Goal: Task Accomplishment & Management: Use online tool/utility

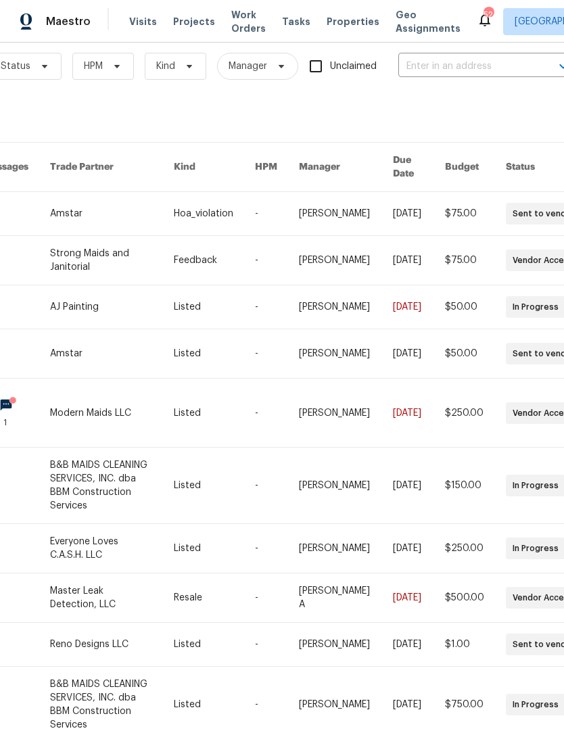
scroll to position [17, 174]
click at [471, 64] on input "text" at bounding box center [465, 66] width 135 height 21
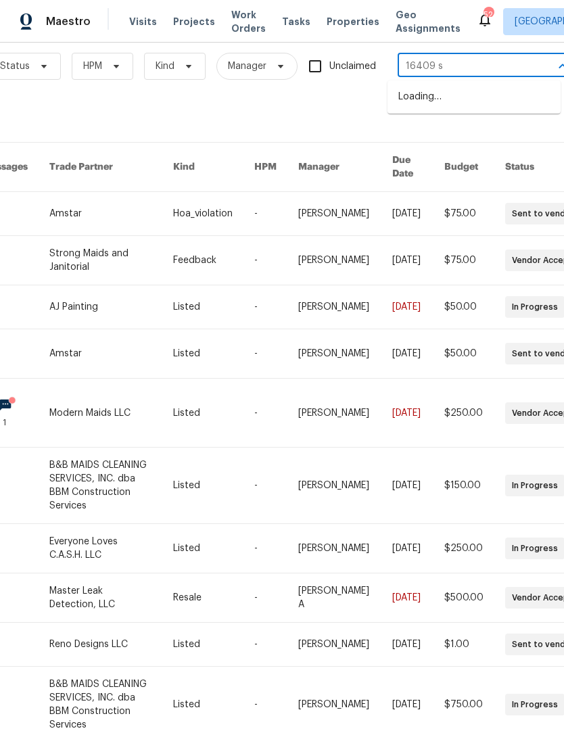
type input "16409 st"
click at [503, 106] on li "[STREET_ADDRESS]" at bounding box center [473, 97] width 173 height 22
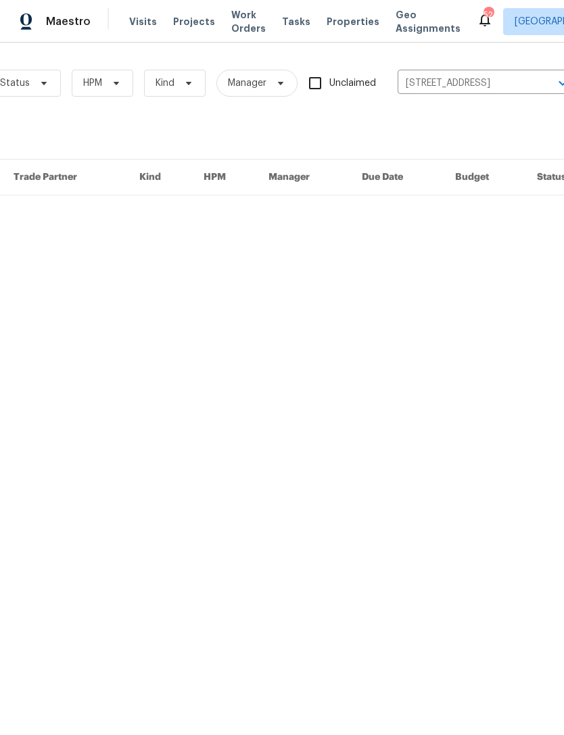
scroll to position [0, 174]
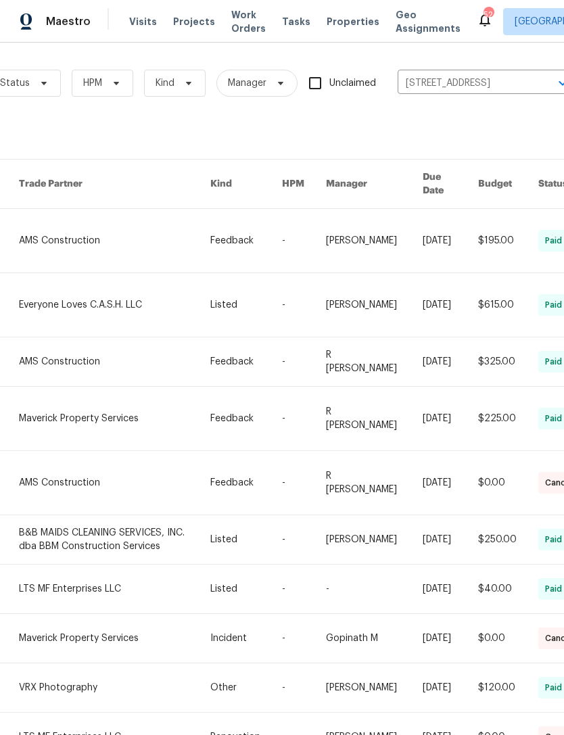
click at [106, 232] on link at bounding box center [114, 241] width 191 height 64
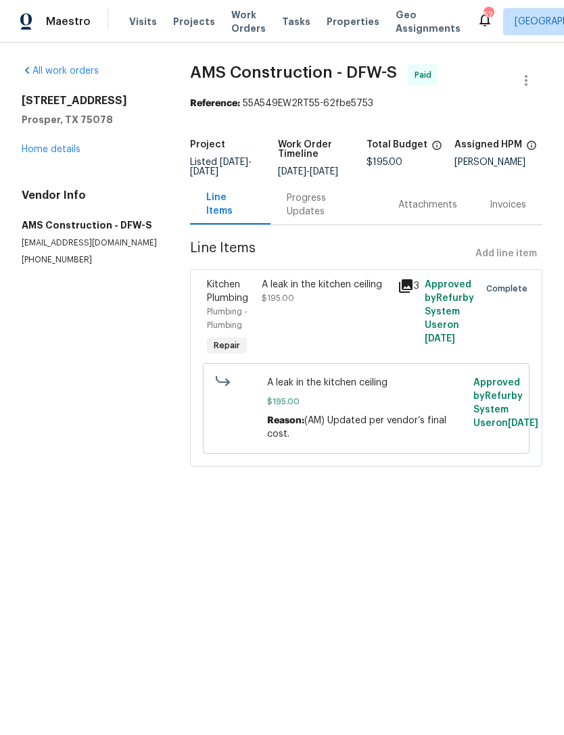
click at [327, 323] on div "A leak in the kitchen ceiling $195.00" at bounding box center [326, 318] width 136 height 89
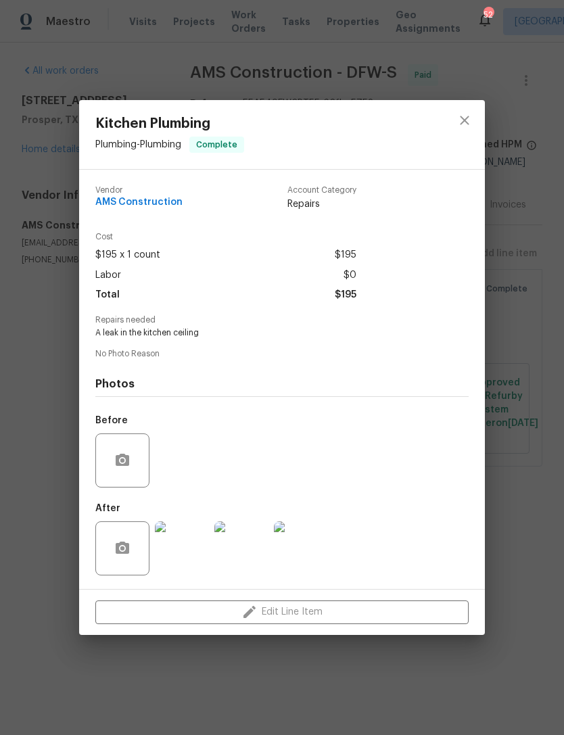
click at [312, 550] on img at bounding box center [301, 548] width 54 height 54
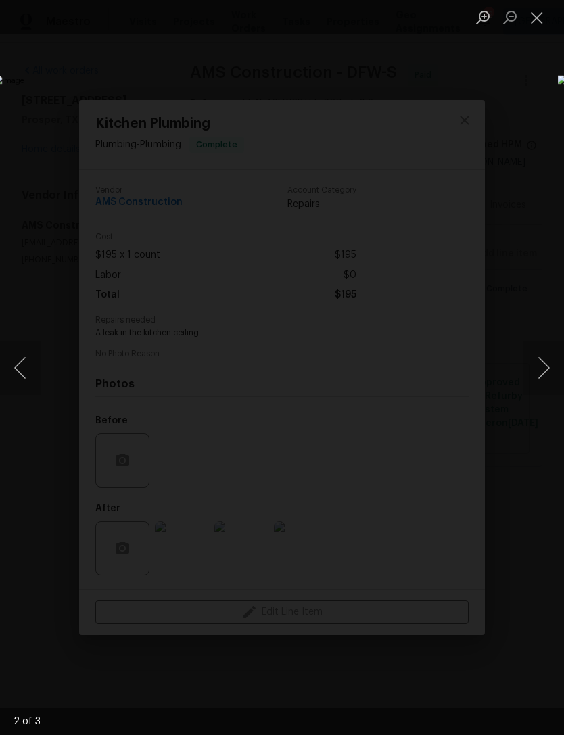
click at [548, 568] on div "Lightbox" at bounding box center [282, 367] width 564 height 735
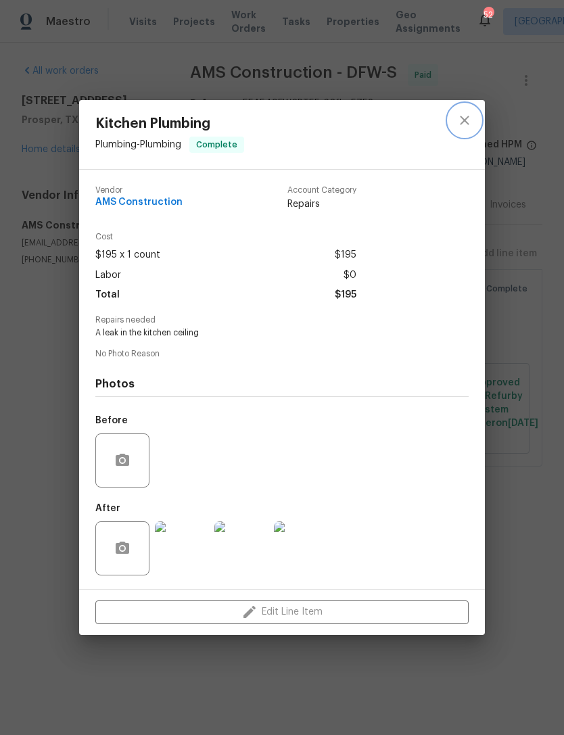
click at [466, 113] on icon "close" at bounding box center [464, 120] width 16 height 16
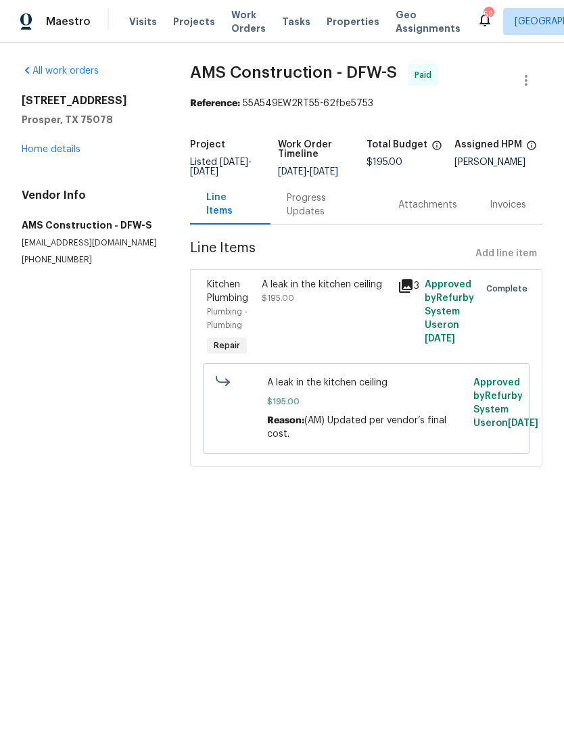
click at [80, 154] on link "Home details" at bounding box center [51, 149] width 59 height 9
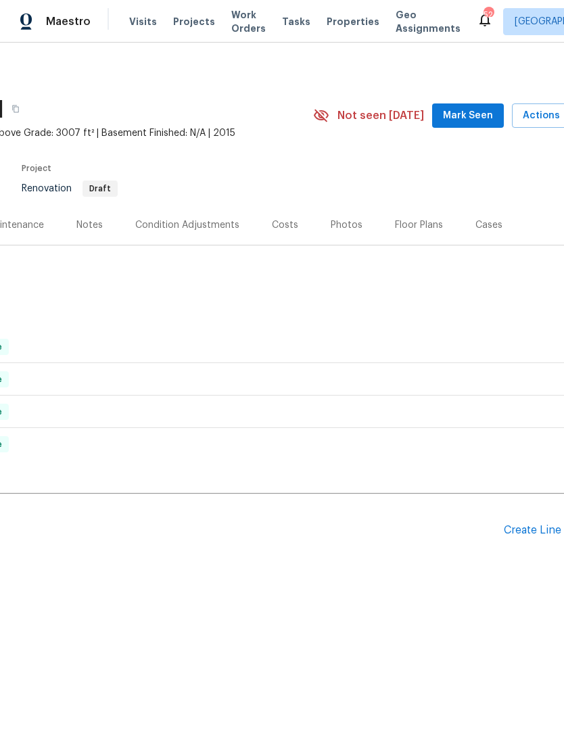
scroll to position [0, 179]
click at [527, 527] on div "Create Line Item" at bounding box center [543, 530] width 83 height 13
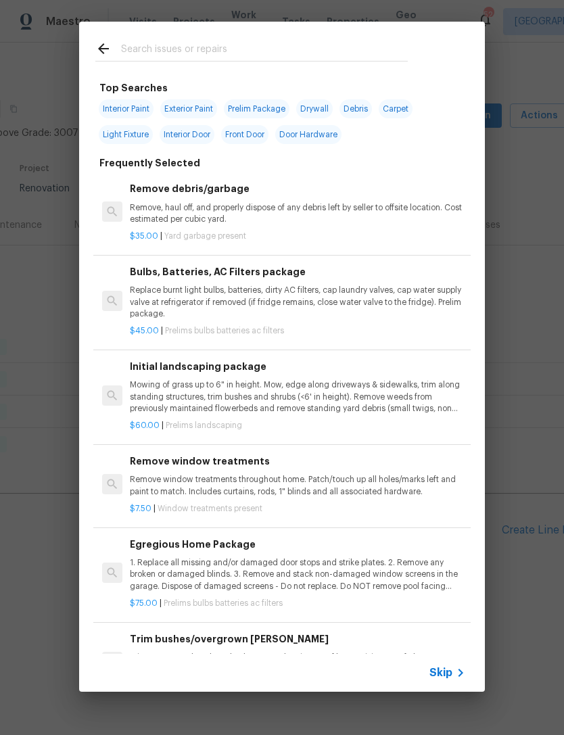
click at [317, 47] on input "text" at bounding box center [264, 51] width 287 height 20
click at [316, 47] on input "text" at bounding box center [264, 51] width 287 height 20
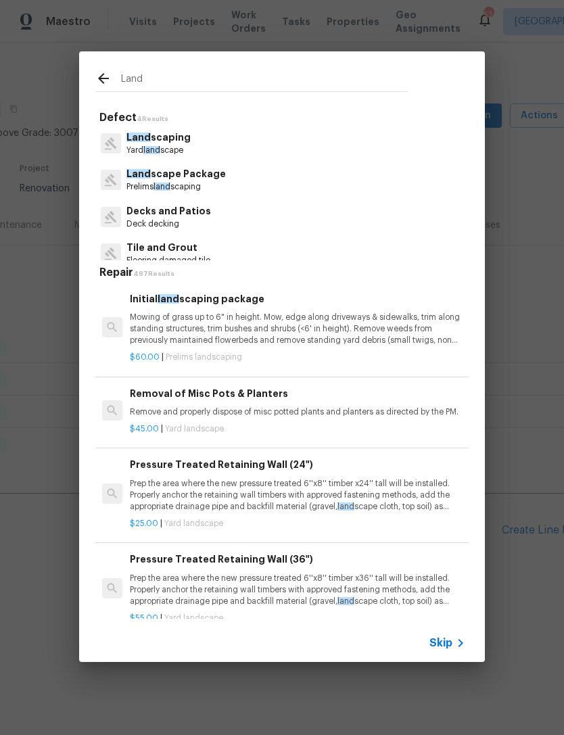
type input "Land"
click at [293, 152] on div "Land scaping Yard land scape" at bounding box center [281, 143] width 373 height 37
click at [293, 151] on div "Land scaping Yard land scape" at bounding box center [281, 143] width 373 height 37
click at [304, 181] on div "Land scape Package Prelims land scaping" at bounding box center [281, 180] width 373 height 37
click at [176, 181] on p "Land scape Package" at bounding box center [175, 174] width 99 height 14
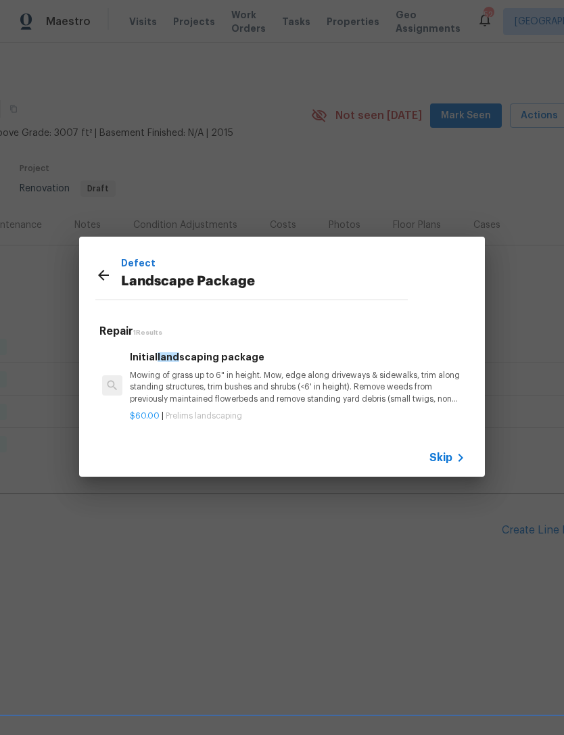
click at [243, 373] on p "Mowing of grass up to 6" in height. Mow, edge along driveways & sidewalks, trim…" at bounding box center [297, 387] width 335 height 34
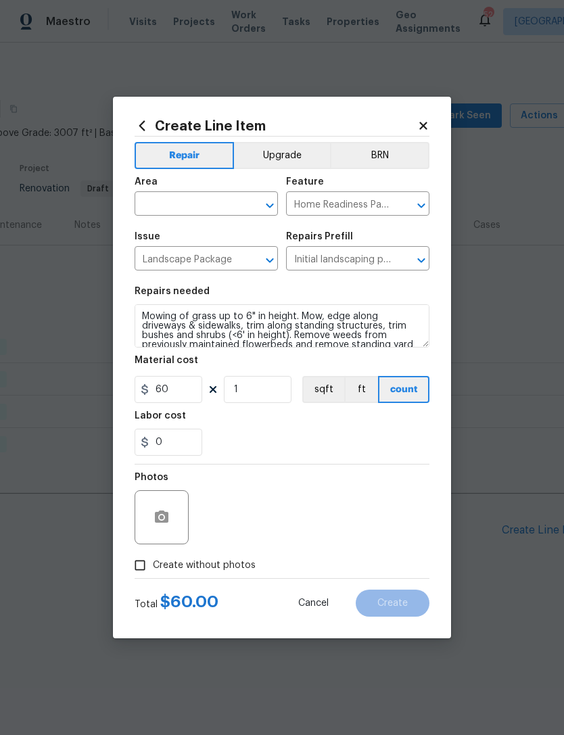
click at [241, 203] on div "​" at bounding box center [206, 205] width 143 height 21
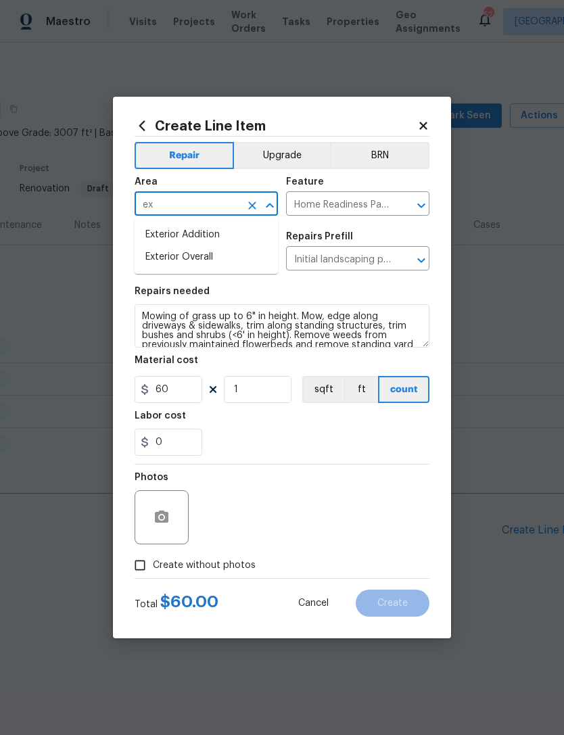
click at [239, 257] on li "Exterior Overall" at bounding box center [206, 257] width 143 height 22
type input "Exterior Overall"
click at [268, 387] on input "1" at bounding box center [258, 389] width 68 height 27
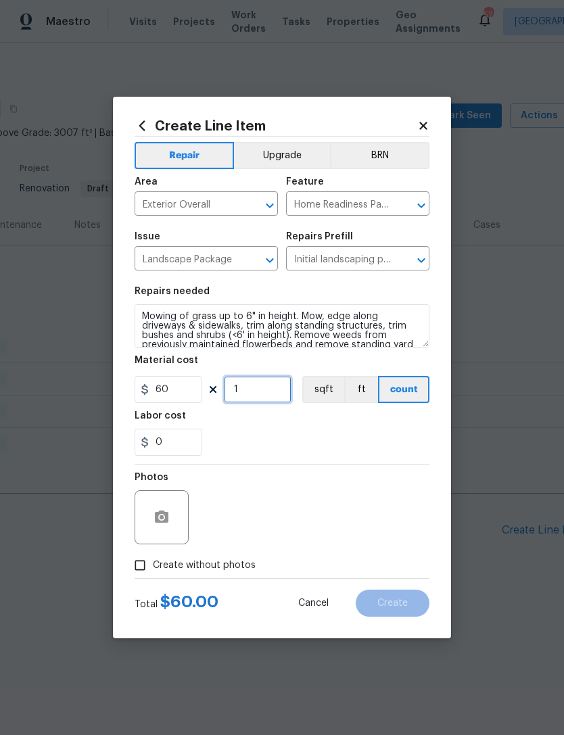
click at [268, 387] on input "1" at bounding box center [258, 389] width 68 height 27
type input "3"
click at [292, 448] on div "0" at bounding box center [282, 442] width 295 height 27
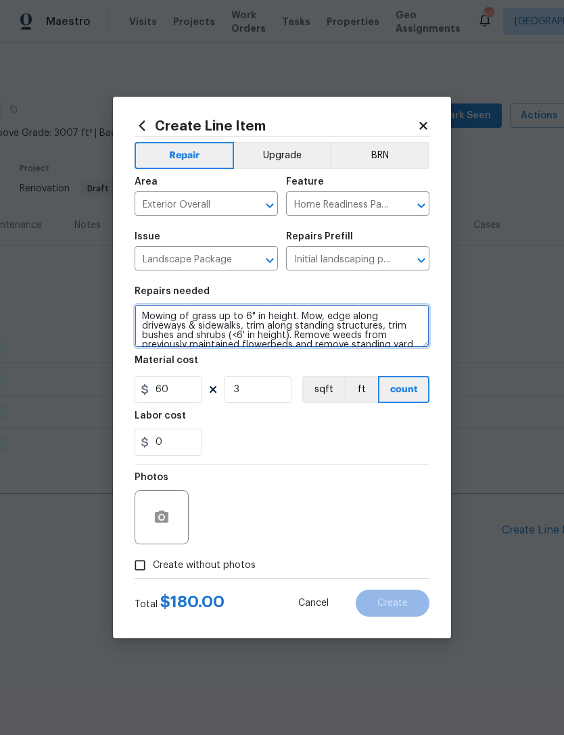
click at [145, 311] on textarea "Mowing of grass up to 6" in height. Mow, edge along driveways & sidewalks, trim…" at bounding box center [282, 325] width 295 height 43
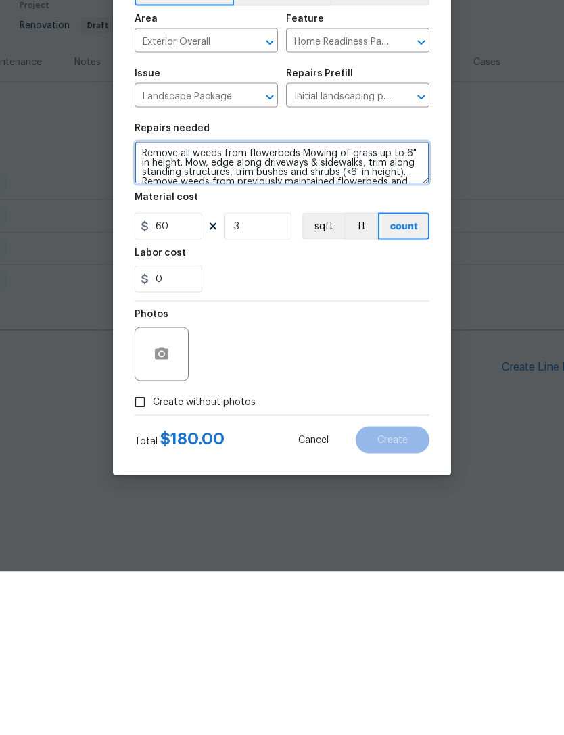
type textarea "Remove all weeds from flowerbeds Mowing of grass up to 6" in height. Mow, edge …"
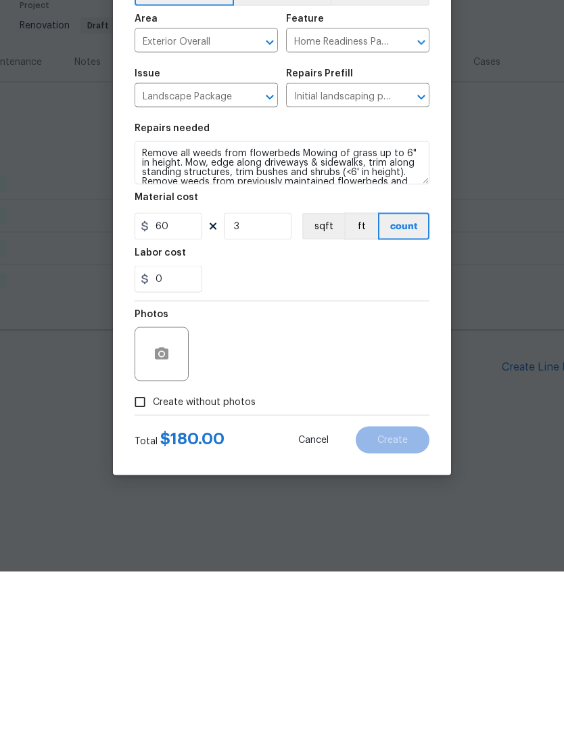
click at [187, 490] on div at bounding box center [162, 517] width 54 height 54
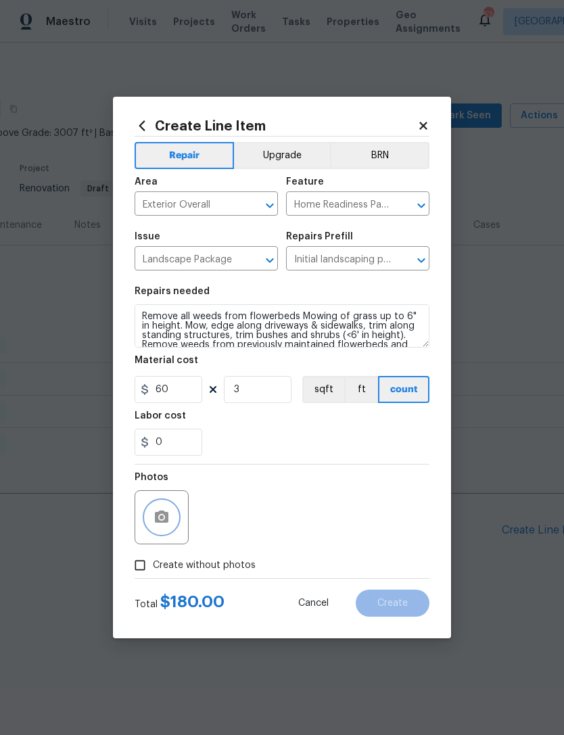
click at [174, 512] on button "button" at bounding box center [161, 517] width 32 height 32
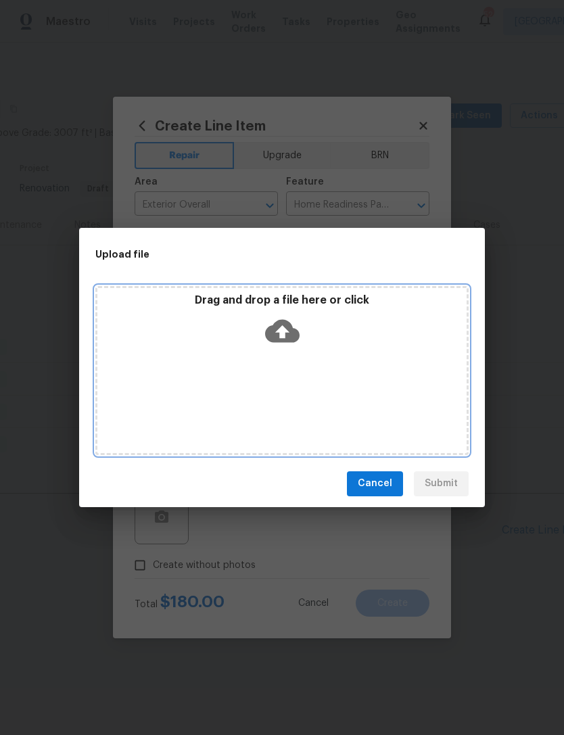
click at [308, 320] on div "Drag and drop a file here or click" at bounding box center [281, 322] width 369 height 58
